Goal: Information Seeking & Learning: Learn about a topic

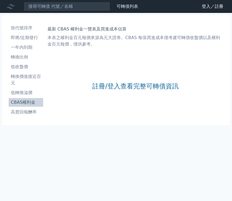
click at [143, 89] on link "註冊/登入查看完整可轉債資訊" at bounding box center [135, 86] width 86 height 9
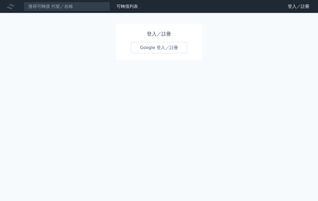
click at [161, 49] on link "Google 登入／註冊" at bounding box center [159, 47] width 56 height 11
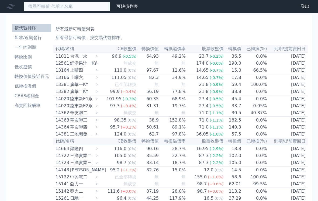
click at [43, 3] on input at bounding box center [67, 6] width 86 height 9
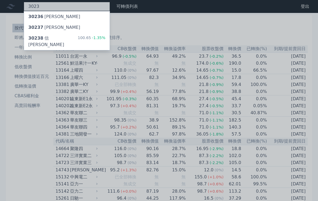
type input "3023"
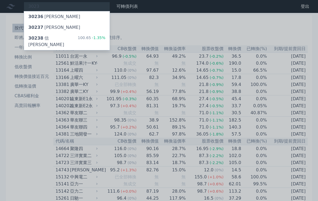
click at [76, 39] on div "30238 信邦八 100.65 -1.35%" at bounding box center [67, 41] width 86 height 17
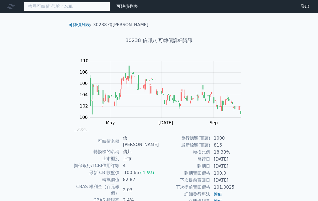
click at [84, 7] on input at bounding box center [67, 6] width 86 height 9
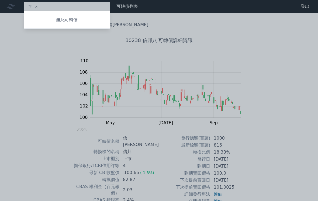
type input "ㄎ"
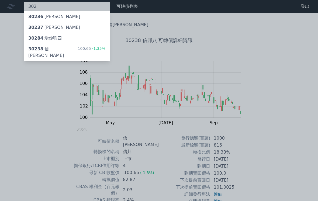
type input "302"
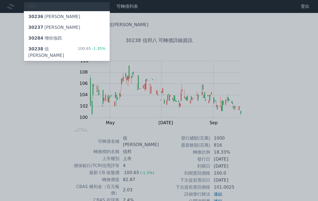
click at [42, 28] on span "30237" at bounding box center [35, 27] width 15 height 5
